Goal: Transaction & Acquisition: Obtain resource

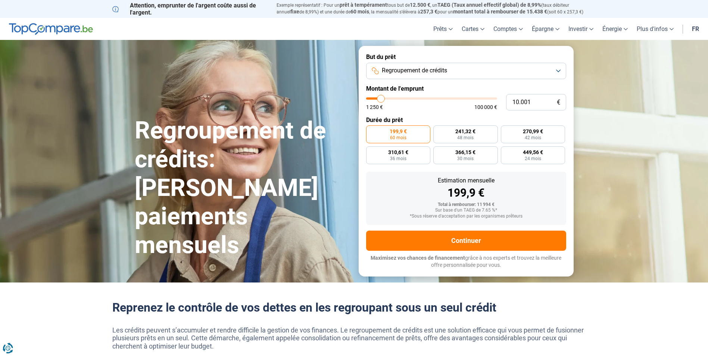
type input "10.250"
type input "10250"
type input "11.250"
type input "11250"
type input "11.500"
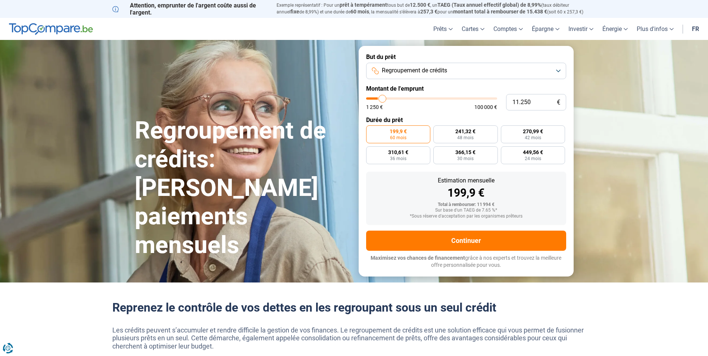
type input "11500"
type input "11.750"
type input "11750"
type input "12.000"
type input "12000"
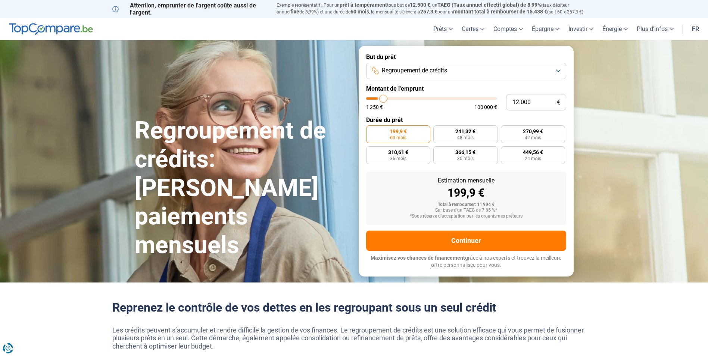
type input "12.500"
type input "12500"
type input "12.750"
type input "12750"
type input "13.000"
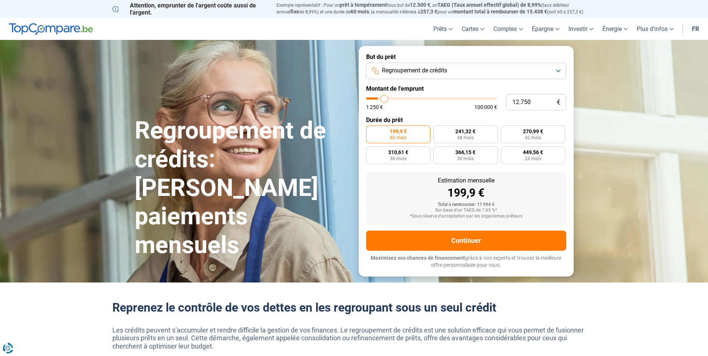
type input "13000"
type input "13.500"
type input "13500"
type input "14.000"
type input "14000"
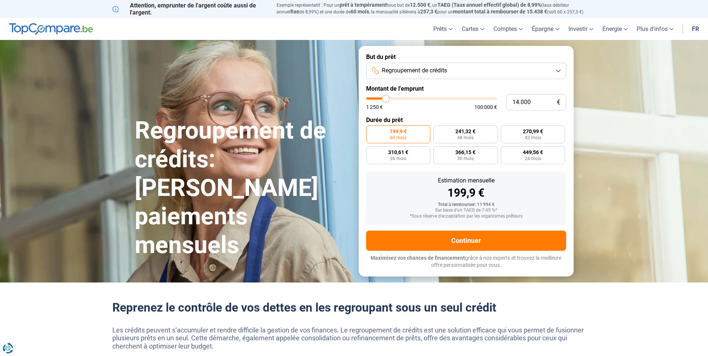
type input "14.750"
type input "14750"
type input "15.500"
type input "15500"
type input "15.750"
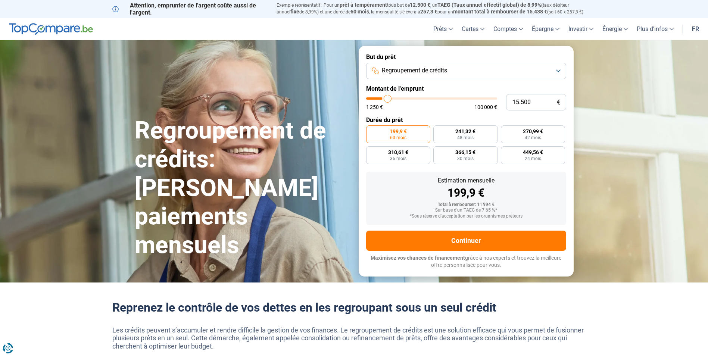
type input "15750"
type input "16.000"
type input "16000"
type input "16.250"
type input "16250"
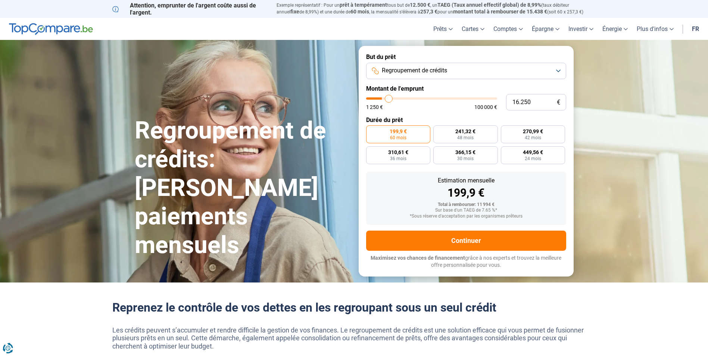
type input "16.500"
type input "16500"
type input "17.250"
type input "17250"
type input "17.750"
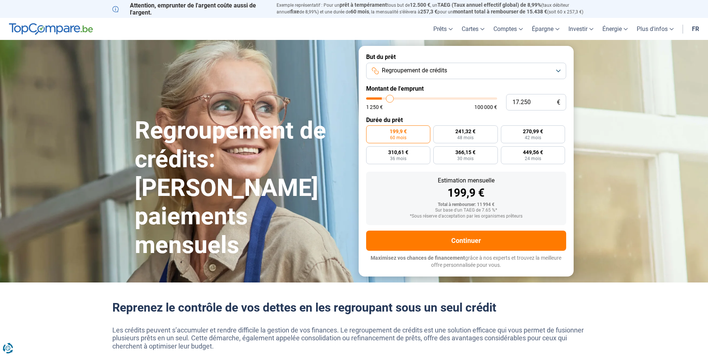
type input "17750"
type input "18.000"
type input "18000"
type input "19.000"
type input "19000"
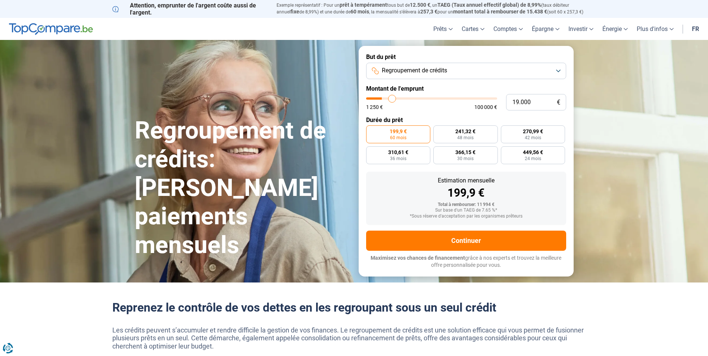
type input "19.750"
type input "19750"
type input "20.000"
type input "20000"
type input "20.250"
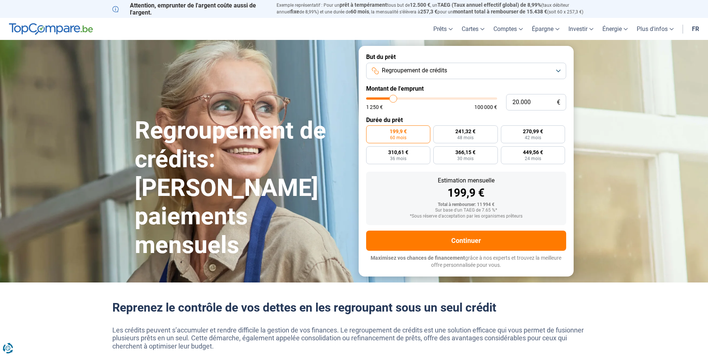
type input "20250"
type input "20.500"
type input "20500"
type input "20.750"
type input "20750"
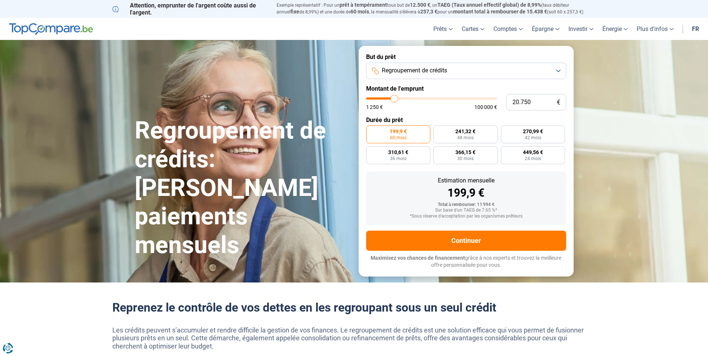
type input "21.250"
type input "21250"
type input "21.500"
type input "21500"
type input "21.750"
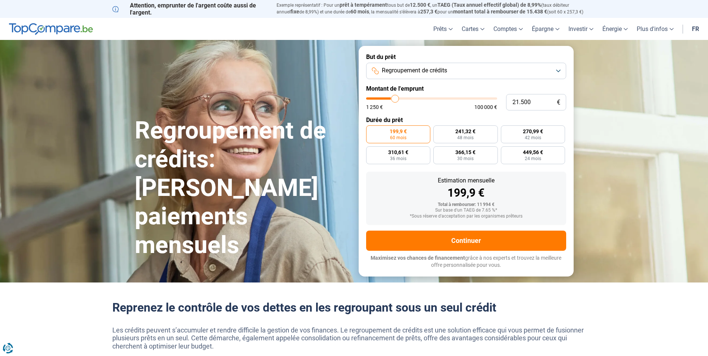
type input "21750"
type input "22.000"
type input "22000"
type input "22.250"
type input "22250"
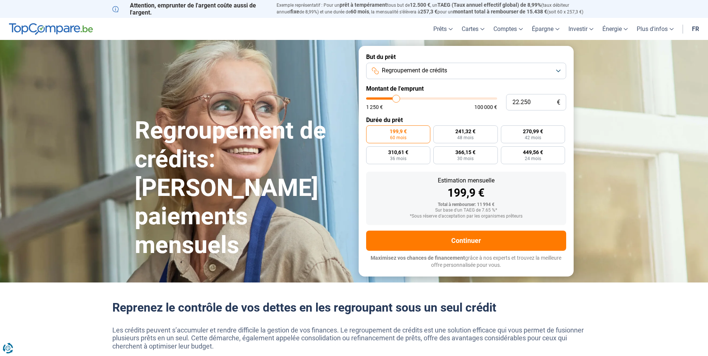
type input "22.000"
type input "22000"
type input "21.750"
type input "21750"
type input "21.250"
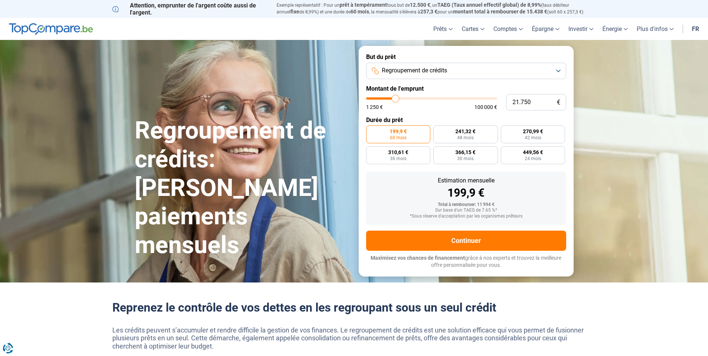
type input "21250"
type input "20.750"
type input "20750"
type input "20.250"
type input "20250"
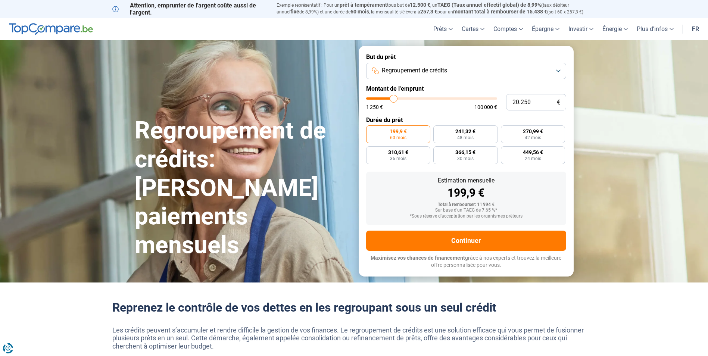
type input "20.000"
type input "20000"
type input "19.750"
type input "19750"
type input "19.250"
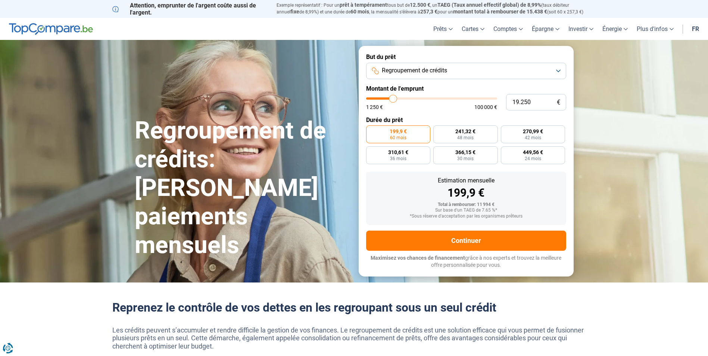
type input "19250"
type input "19.000"
type input "19000"
type input "18.750"
type input "18750"
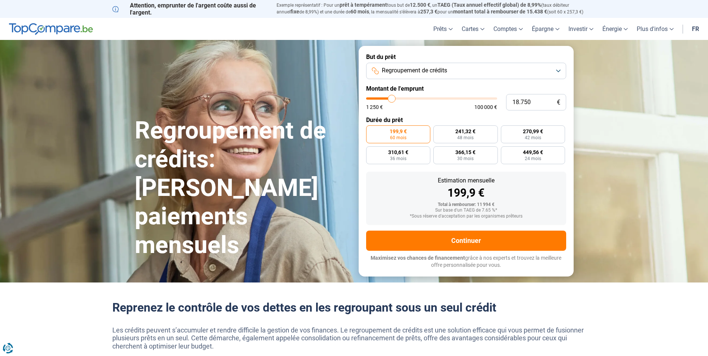
type input "18.500"
type input "18500"
type input "18.000"
type input "18000"
type input "17.750"
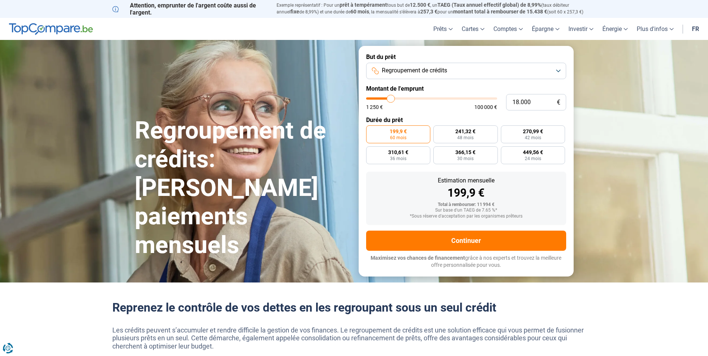
type input "17750"
type input "18.000"
type input "18000"
type input "18.500"
type input "18500"
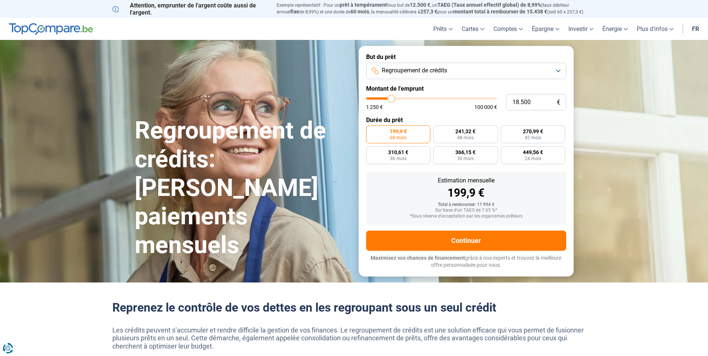
type input "18.750"
type input "18750"
type input "19.000"
type input "19000"
type input "18.750"
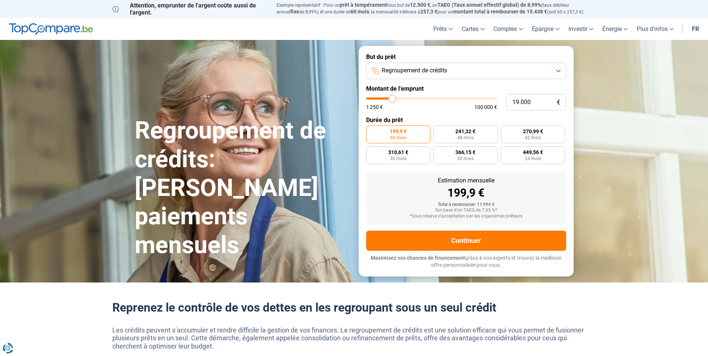
type input "18750"
type input "18.500"
type input "18500"
type input "18.000"
type input "18000"
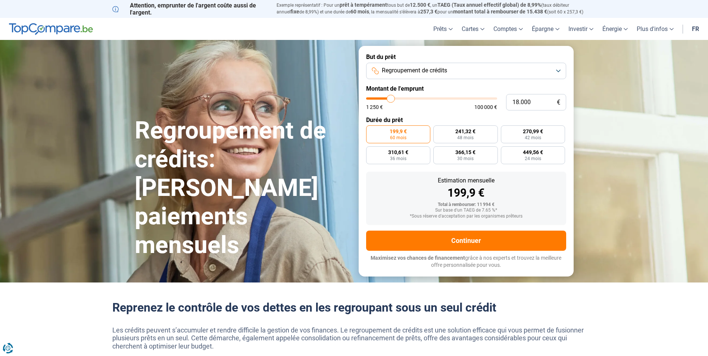
type input "17.500"
type input "17500"
type input "17.750"
type input "17750"
type input "18.000"
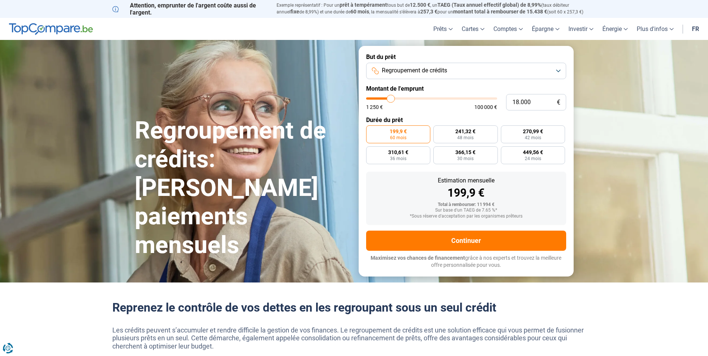
drag, startPoint x: 381, startPoint y: 100, endPoint x: 391, endPoint y: 99, distance: 10.1
type input "18000"
click at [391, 99] on input "range" at bounding box center [431, 98] width 131 height 2
radio input "false"
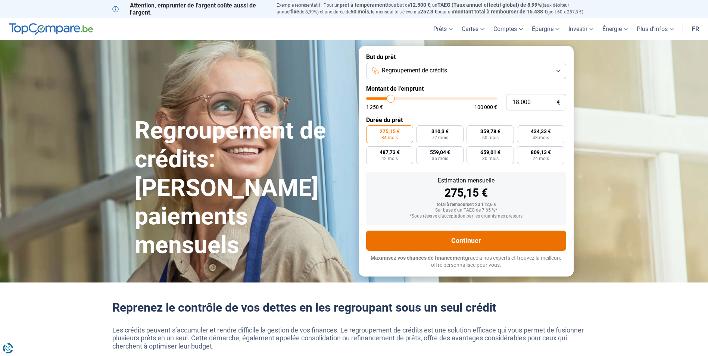
click at [463, 243] on button "Continuer" at bounding box center [466, 241] width 200 height 20
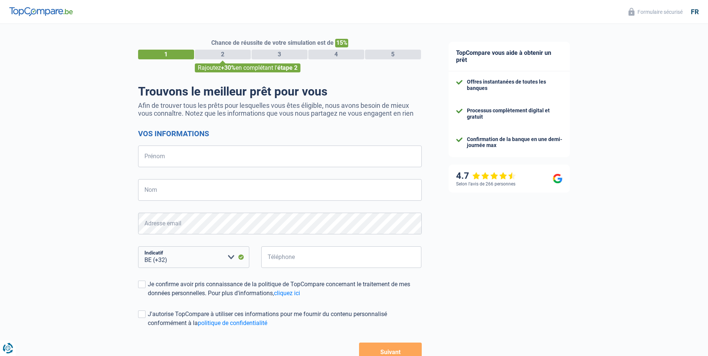
select select "32"
